Goal: Navigation & Orientation: Find specific page/section

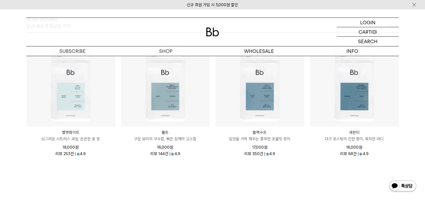
scroll to position [567, 0]
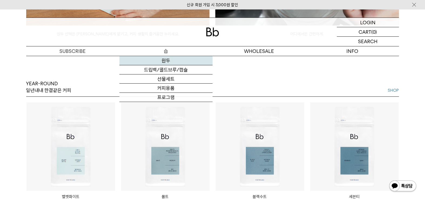
click at [165, 59] on link "원두" at bounding box center [165, 60] width 93 height 9
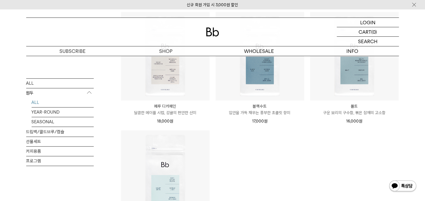
scroll to position [459, 0]
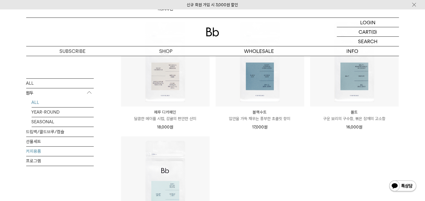
click at [33, 153] on link "커피용품" at bounding box center [59, 151] width 67 height 9
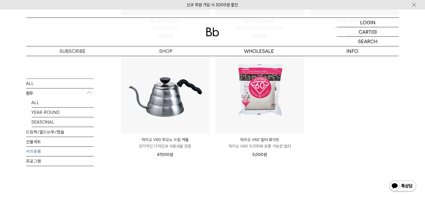
scroll to position [189, 0]
